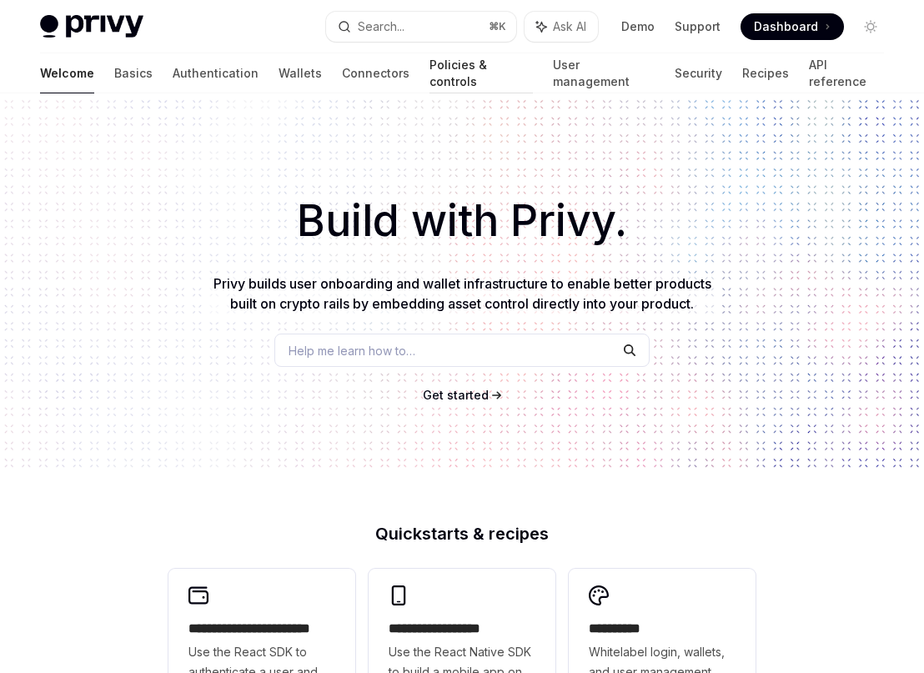
click at [430, 67] on link "Policies & controls" at bounding box center [481, 73] width 103 height 40
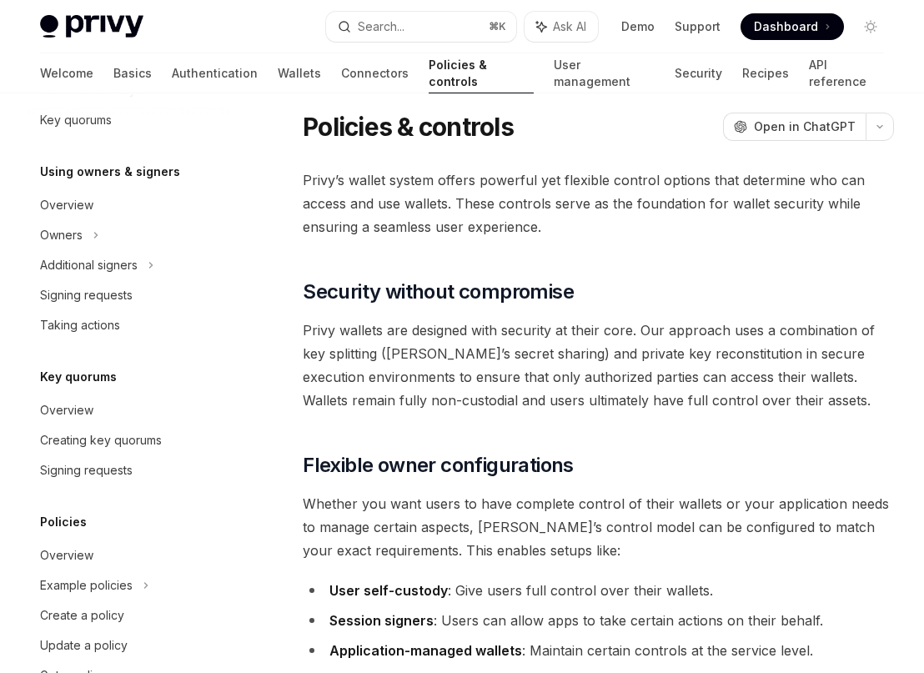
scroll to position [501, 0]
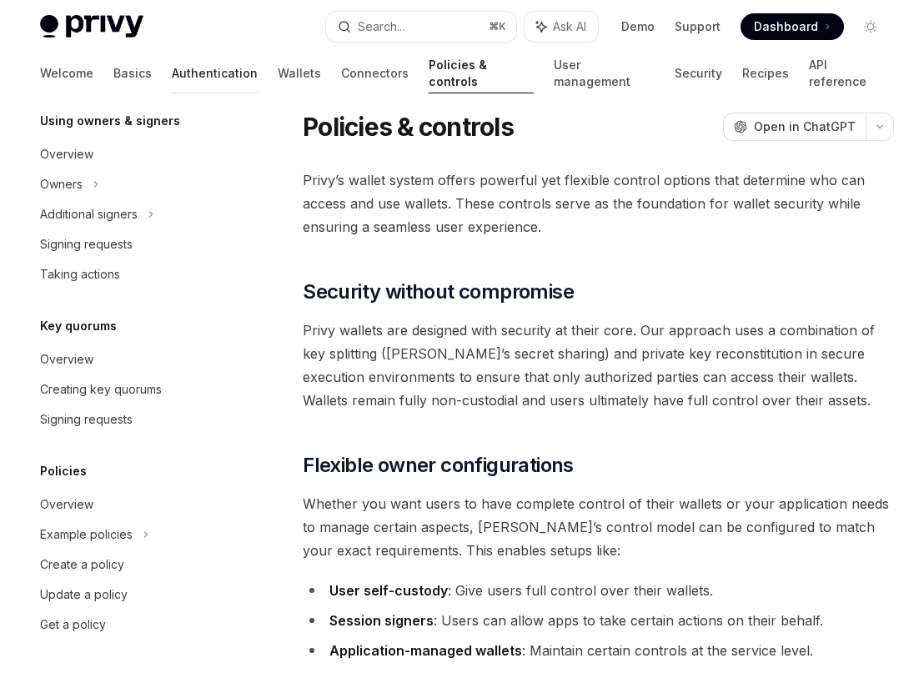
click at [172, 68] on link "Authentication" at bounding box center [215, 73] width 86 height 40
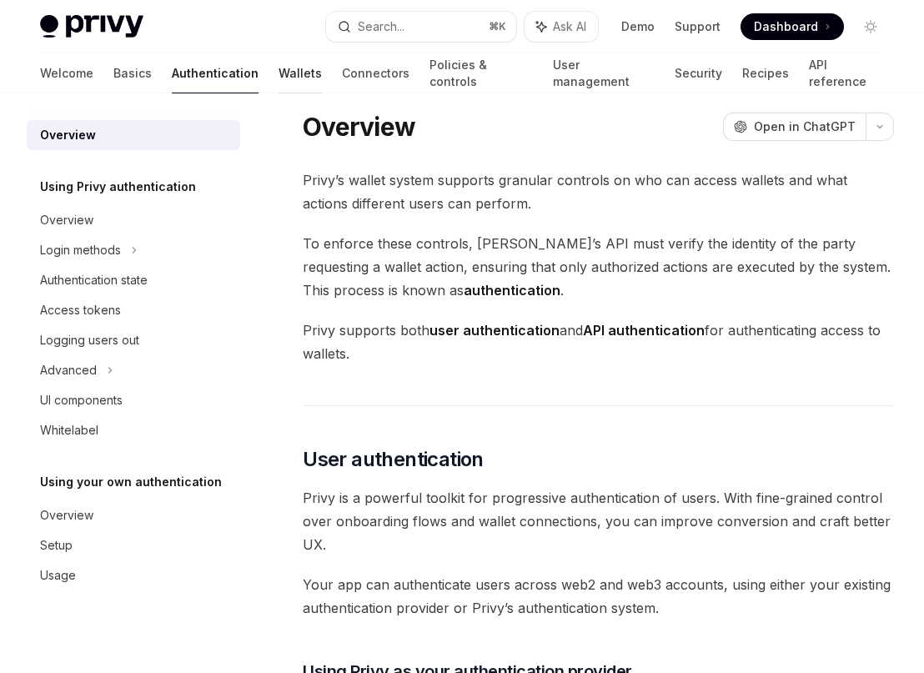
click at [279, 83] on link "Wallets" at bounding box center [300, 73] width 43 height 40
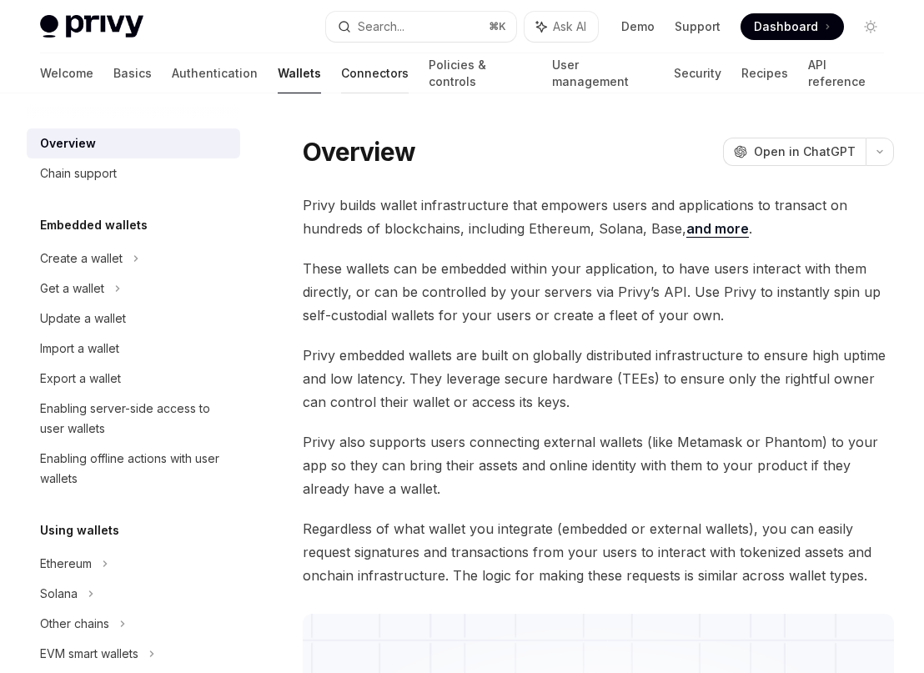
click at [341, 88] on link "Connectors" at bounding box center [375, 73] width 68 height 40
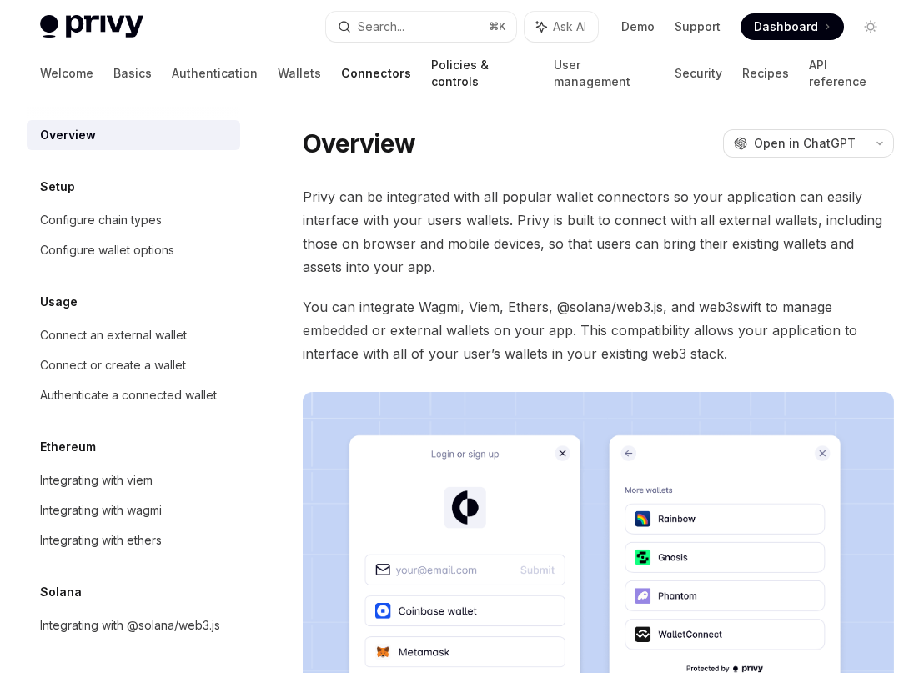
click at [431, 88] on link "Policies & controls" at bounding box center [482, 73] width 103 height 40
type textarea "*"
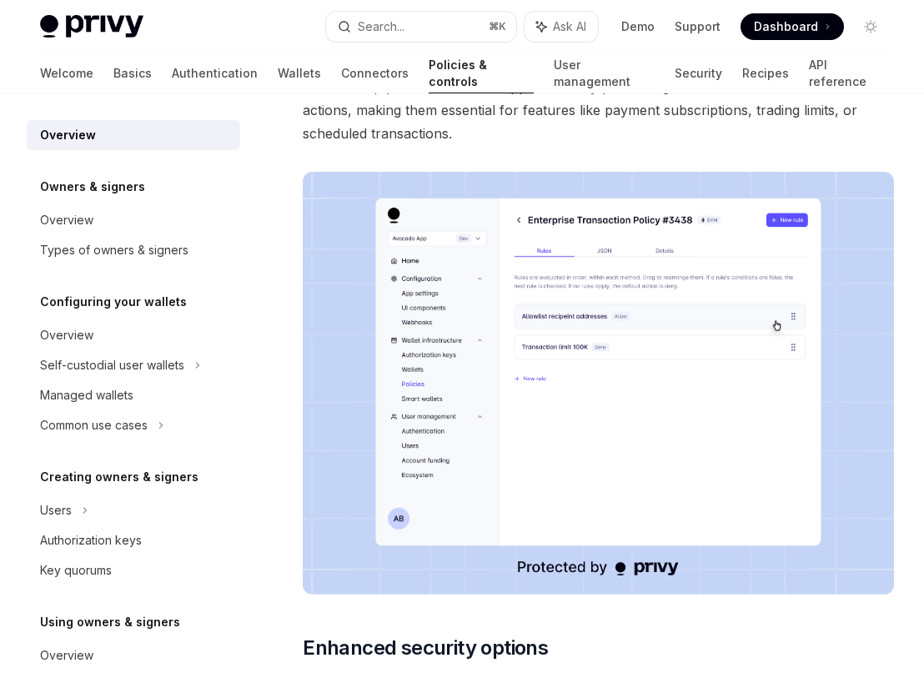
scroll to position [915, 0]
